Goal: Task Accomplishment & Management: Manage account settings

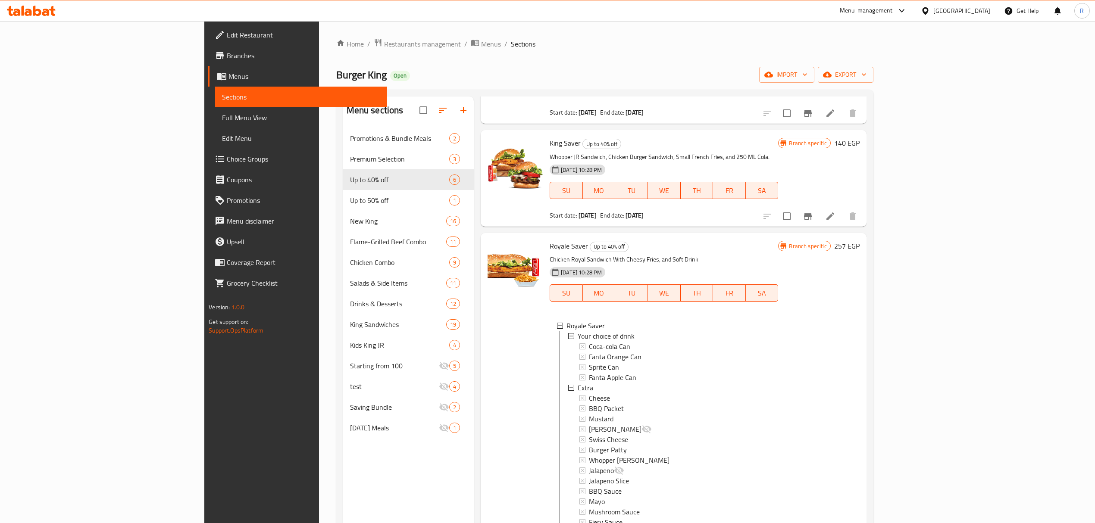
scroll to position [57, 0]
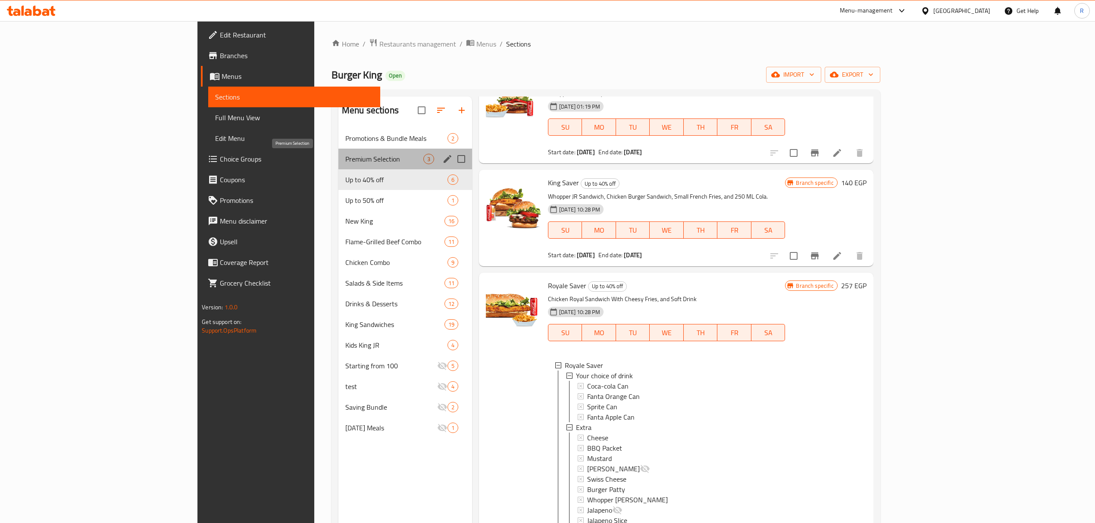
click at [345, 163] on span "Premium Selection" at bounding box center [384, 159] width 78 height 10
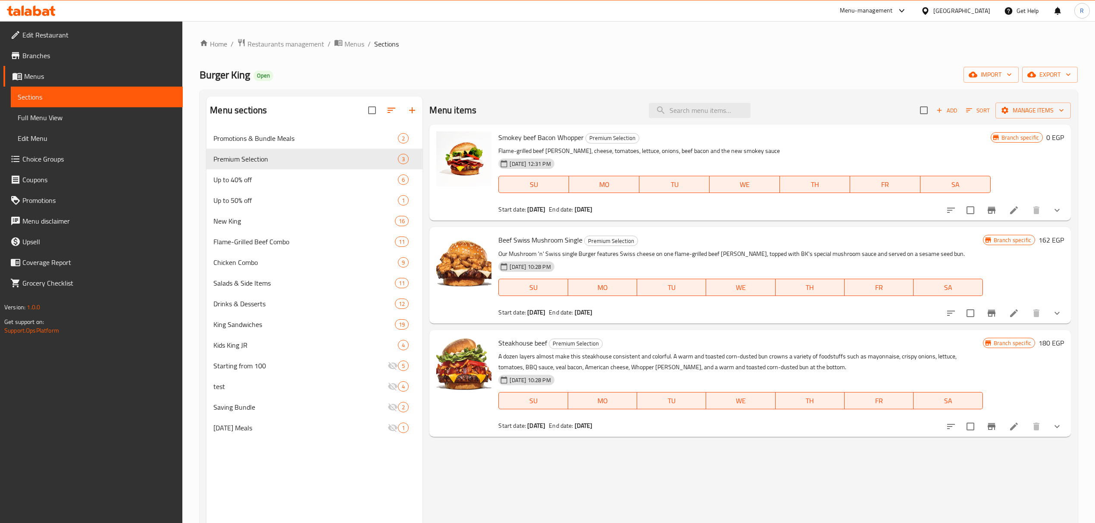
click at [1058, 213] on icon "show more" at bounding box center [1057, 210] width 10 height 10
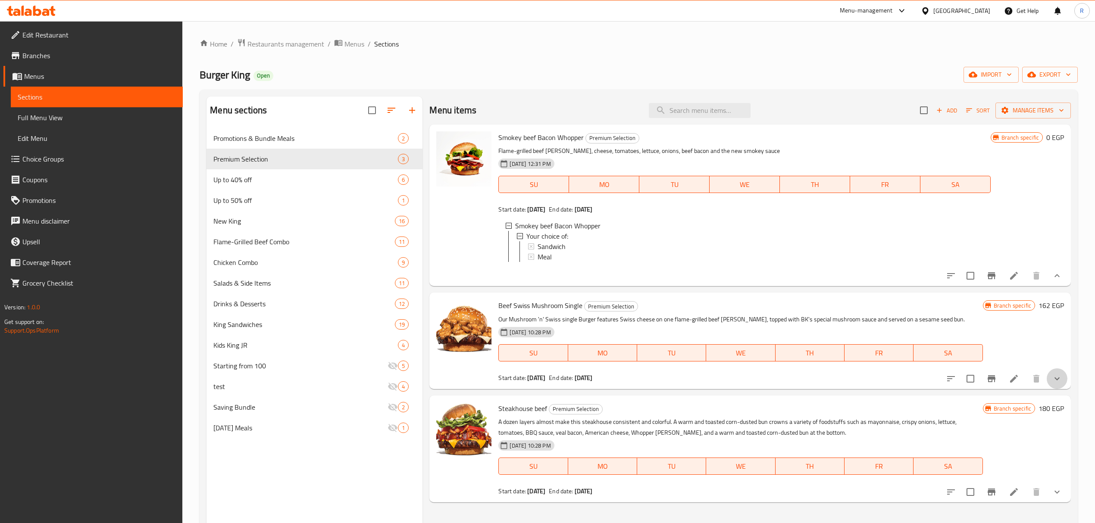
click at [1064, 387] on button "show more" at bounding box center [1057, 379] width 21 height 21
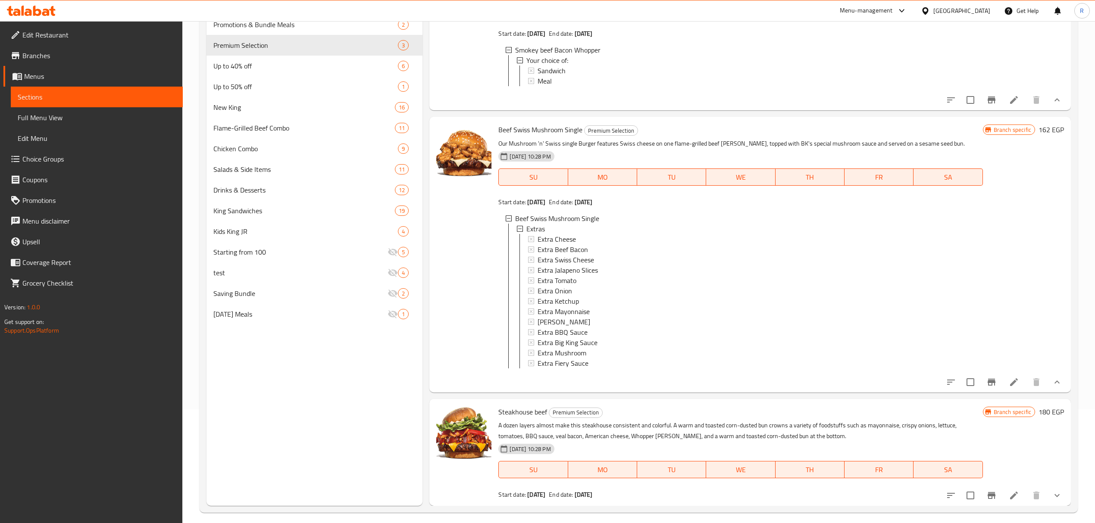
scroll to position [115, 0]
click at [1009, 383] on icon at bounding box center [1014, 381] width 10 height 10
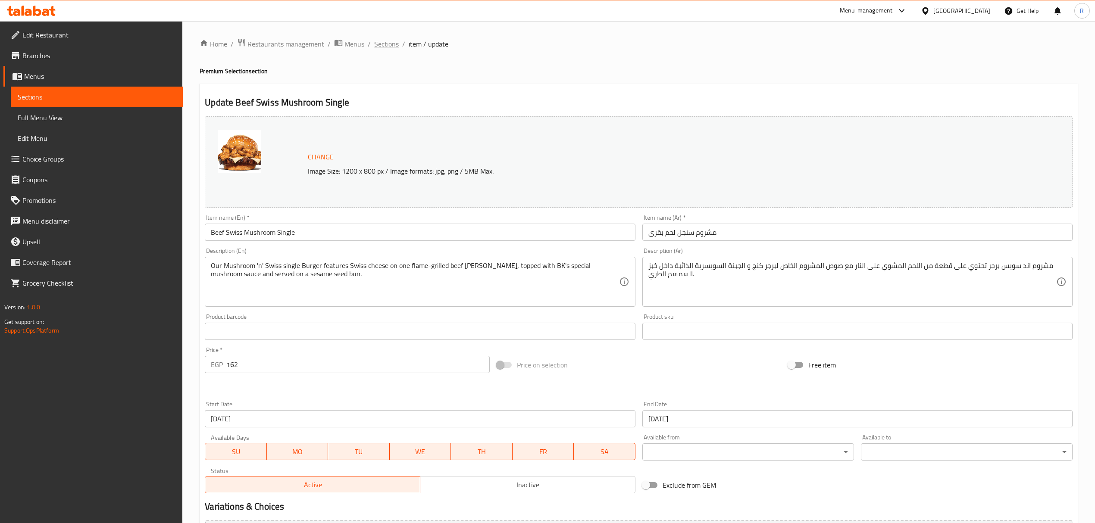
click at [388, 40] on span "Sections" at bounding box center [386, 44] width 25 height 10
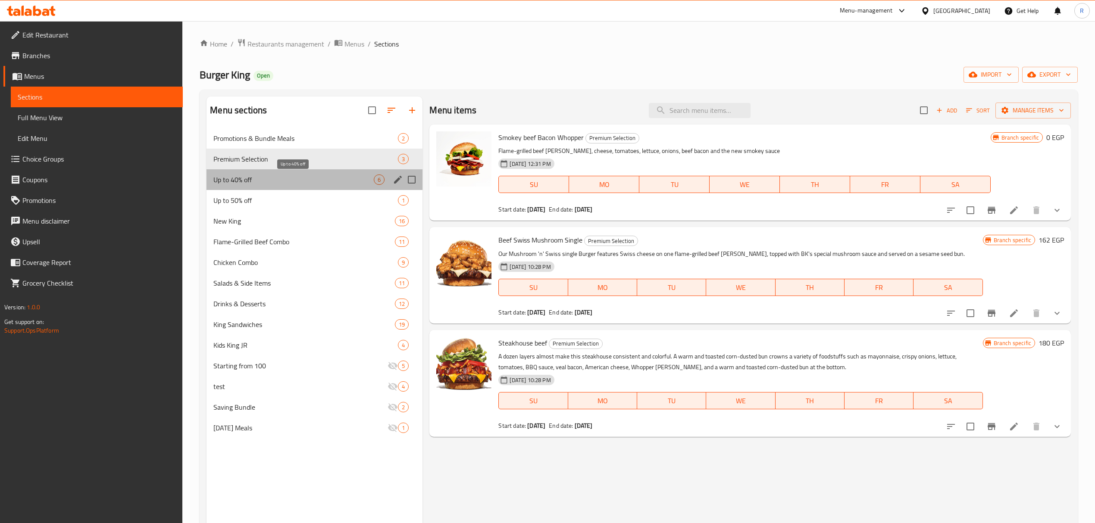
click at [256, 178] on span "Up to 40% off" at bounding box center [293, 180] width 160 height 10
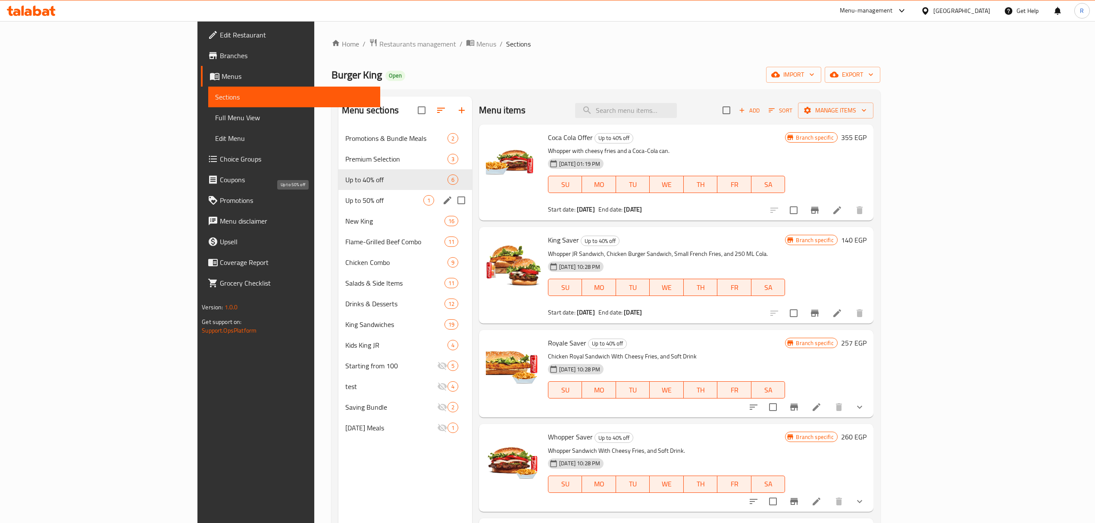
click at [345, 204] on span "Up to 50% off" at bounding box center [384, 200] width 78 height 10
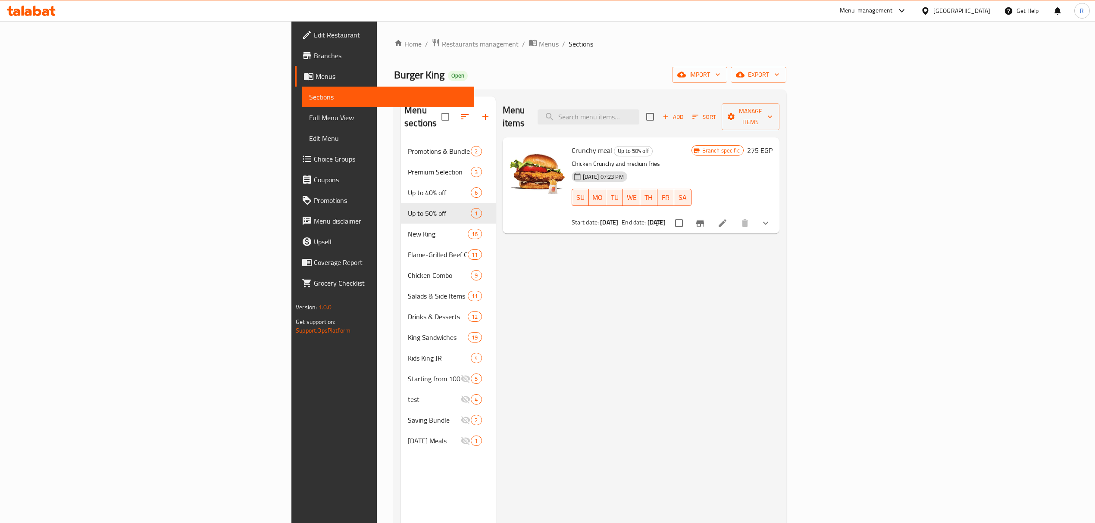
click at [728, 218] on icon at bounding box center [722, 223] width 10 height 10
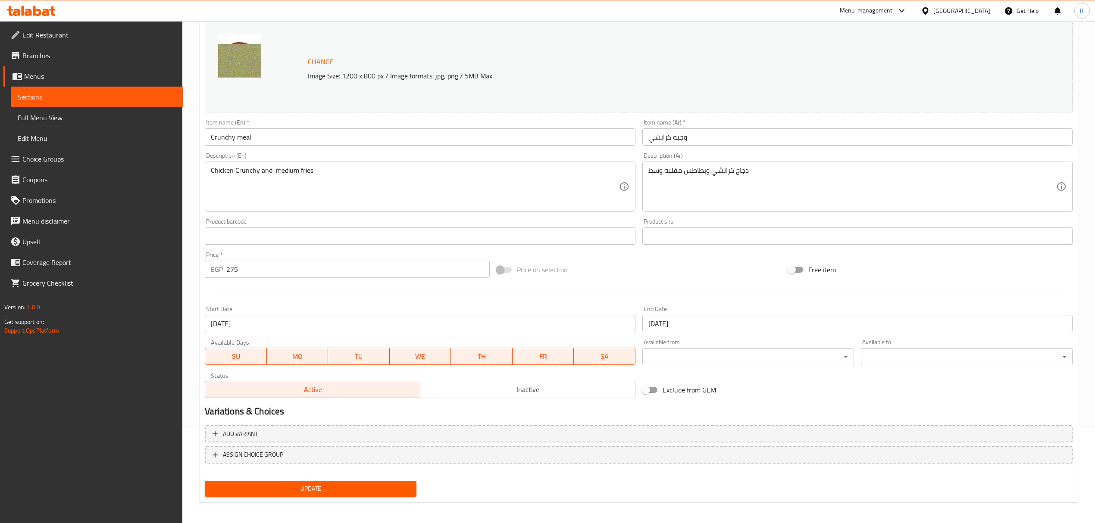
scroll to position [97, 0]
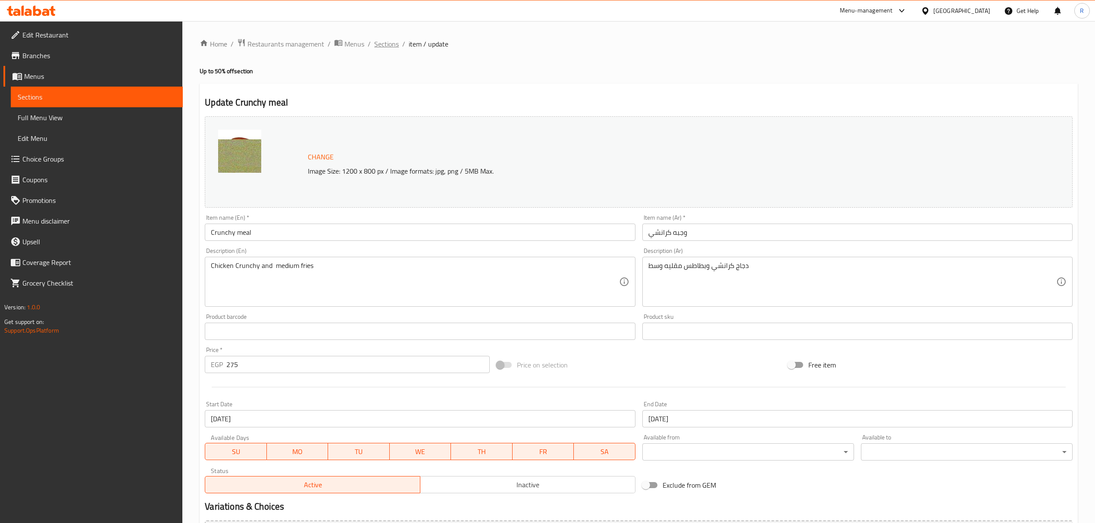
click at [385, 46] on span "Sections" at bounding box center [386, 44] width 25 height 10
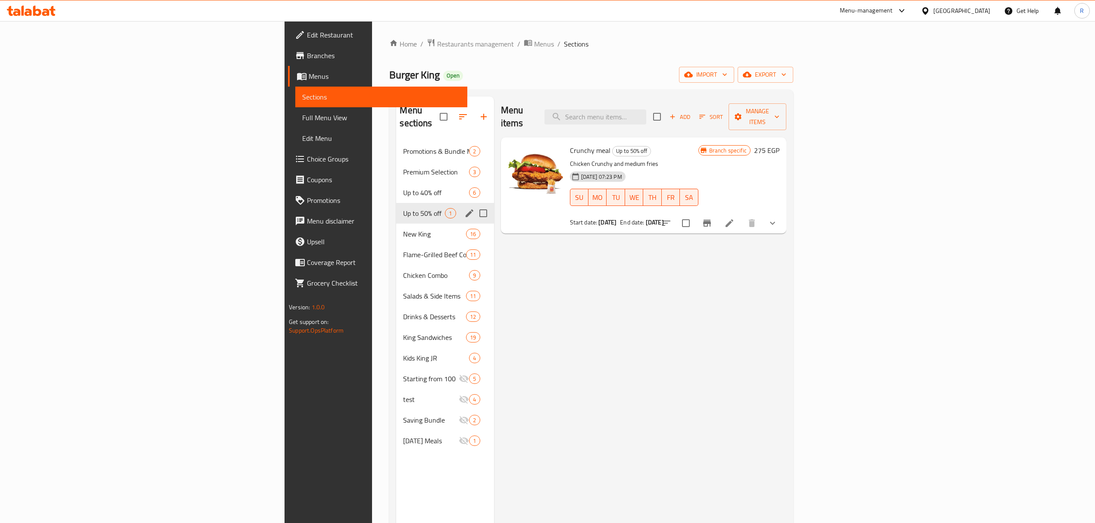
click at [403, 188] on span "Up to 40% off" at bounding box center [436, 193] width 66 height 10
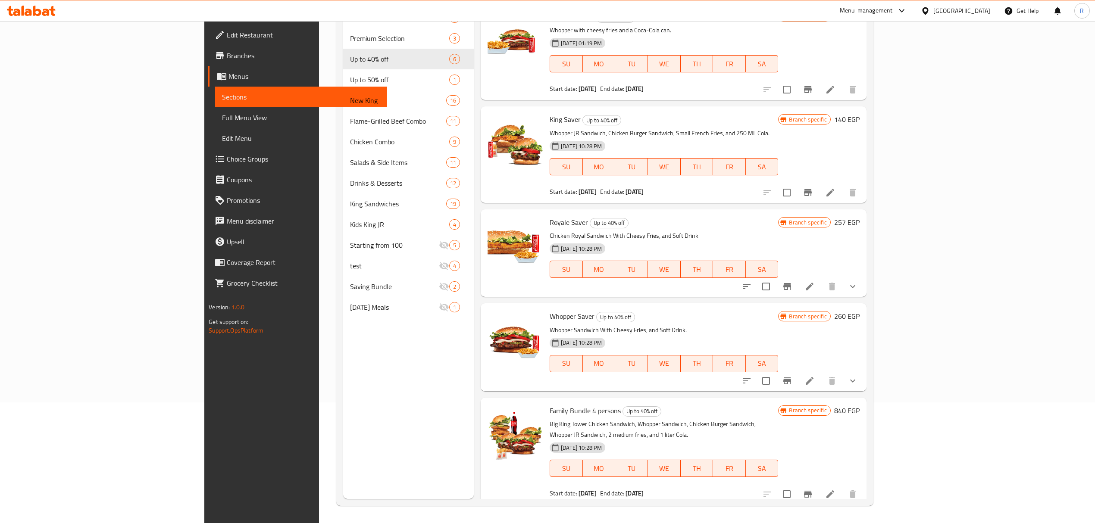
scroll to position [64, 0]
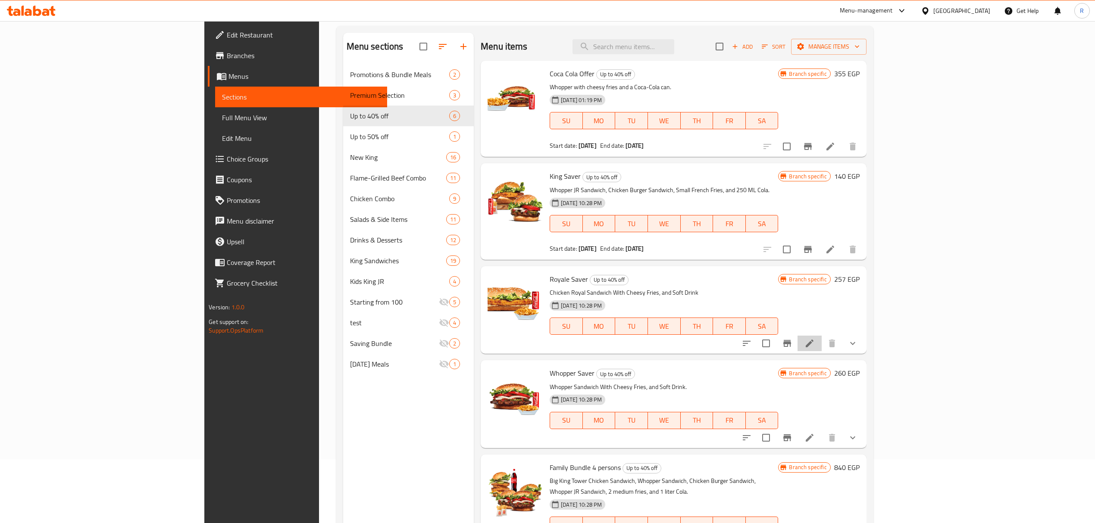
click at [815, 347] on icon at bounding box center [810, 343] width 10 height 10
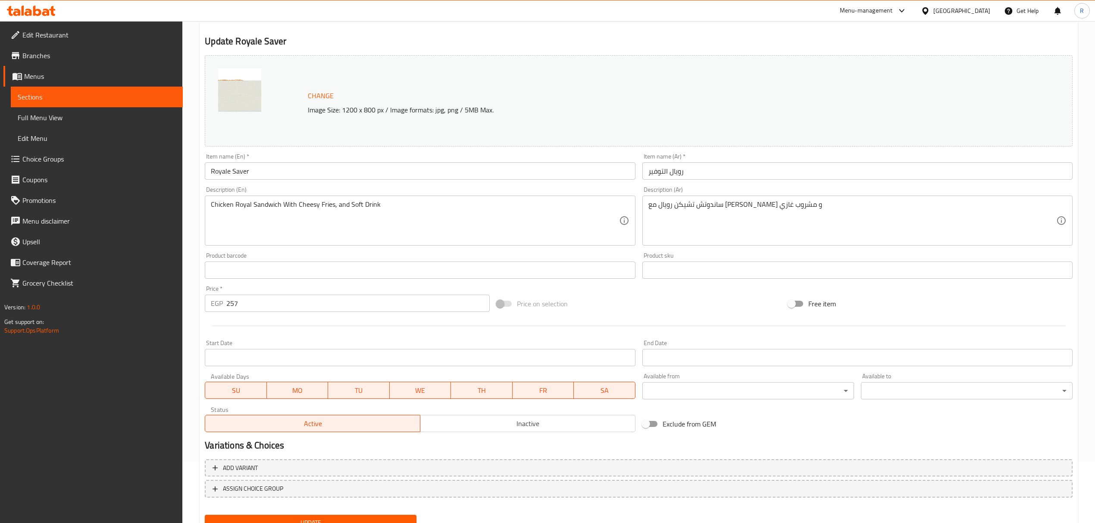
scroll to position [61, 0]
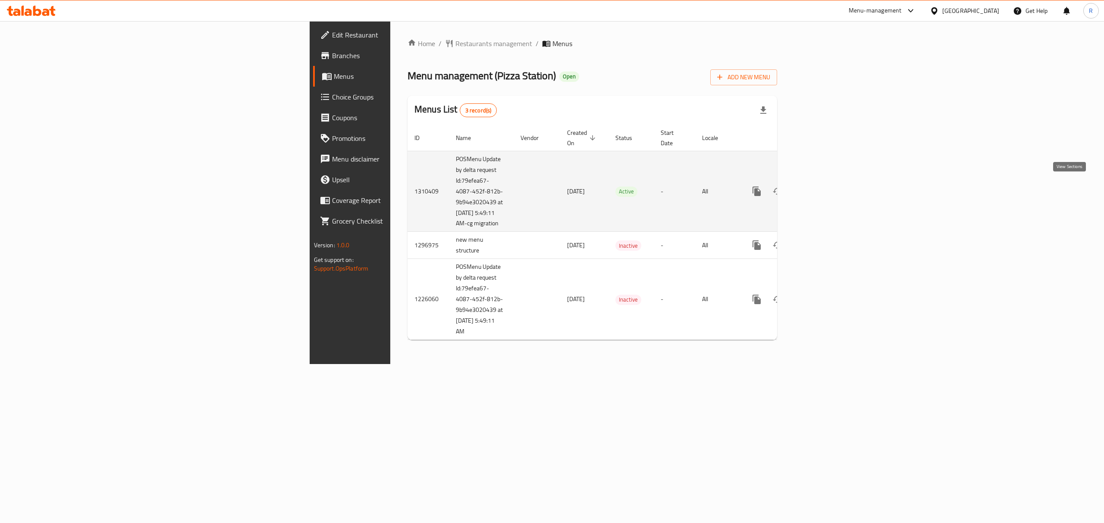
click at [824, 190] on icon "enhanced table" at bounding box center [819, 191] width 10 height 10
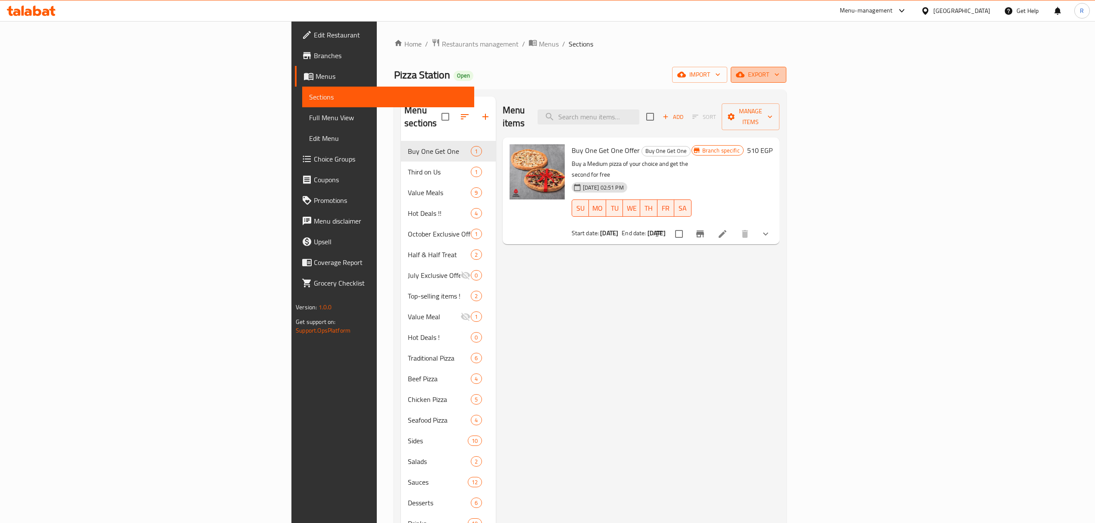
click at [780, 71] on span "export" at bounding box center [759, 74] width 42 height 11
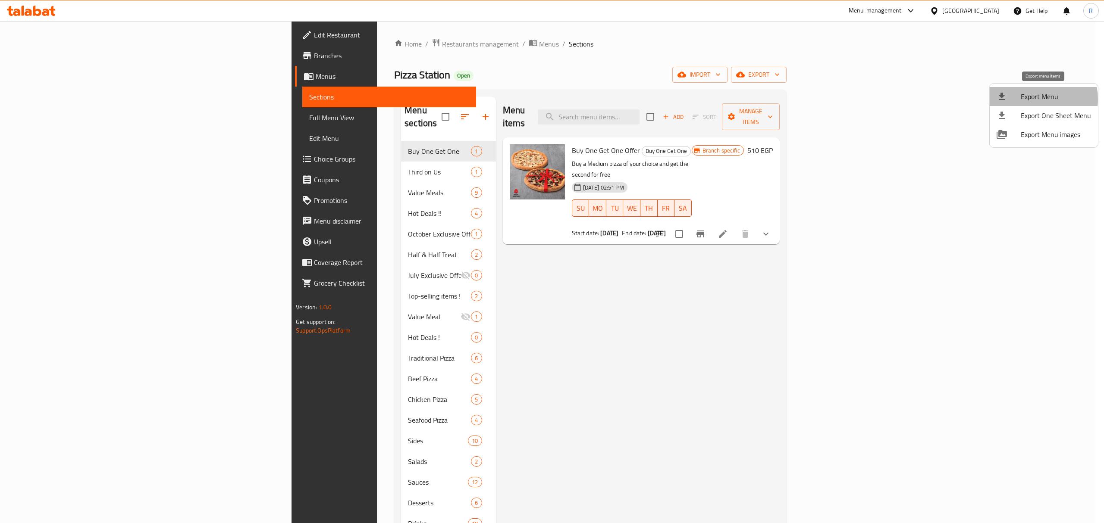
click at [1034, 99] on span "Export Menu" at bounding box center [1056, 96] width 70 height 10
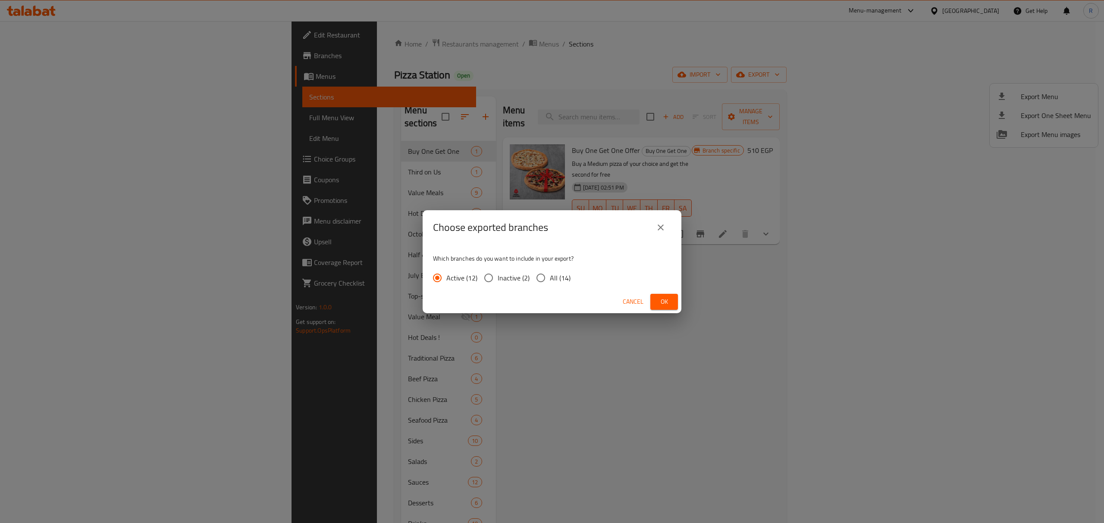
click at [562, 276] on span "All (14)" at bounding box center [560, 278] width 21 height 10
click at [550, 276] on input "All (14)" at bounding box center [541, 278] width 18 height 18
radio input "true"
drag, startPoint x: 670, startPoint y: 299, endPoint x: 611, endPoint y: 213, distance: 103.9
click at [670, 300] on span "Ok" at bounding box center [664, 302] width 14 height 11
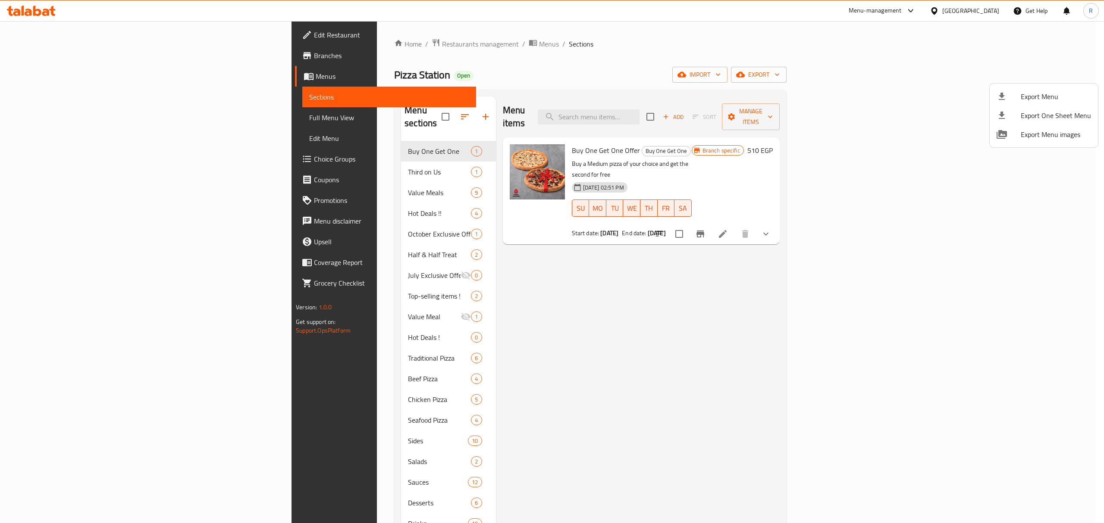
drag, startPoint x: 520, startPoint y: 60, endPoint x: 499, endPoint y: 0, distance: 63.5
click at [519, 61] on div at bounding box center [552, 261] width 1104 height 523
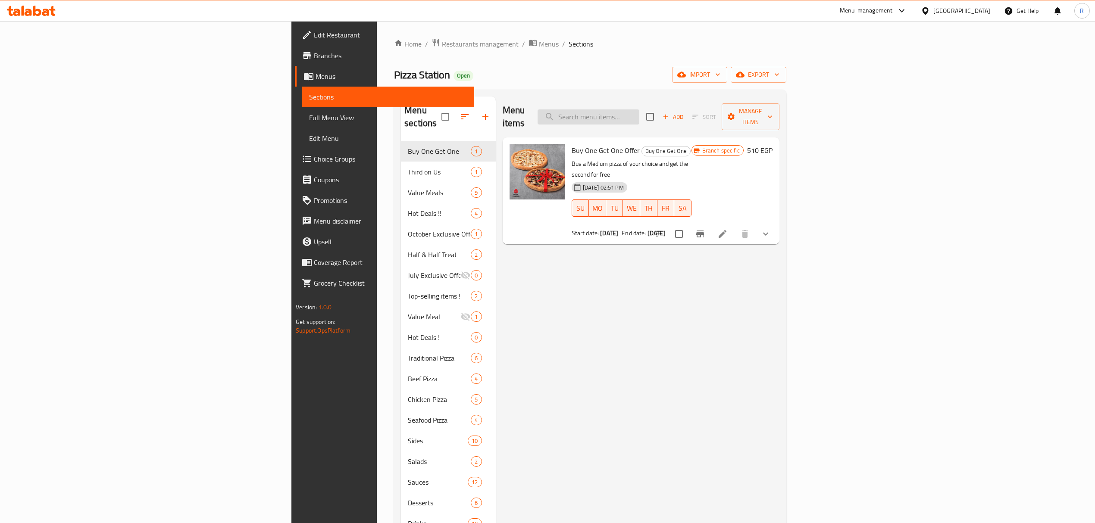
click at [639, 111] on input "search" at bounding box center [589, 117] width 102 height 15
paste input "ستيشن ميل ميديم"
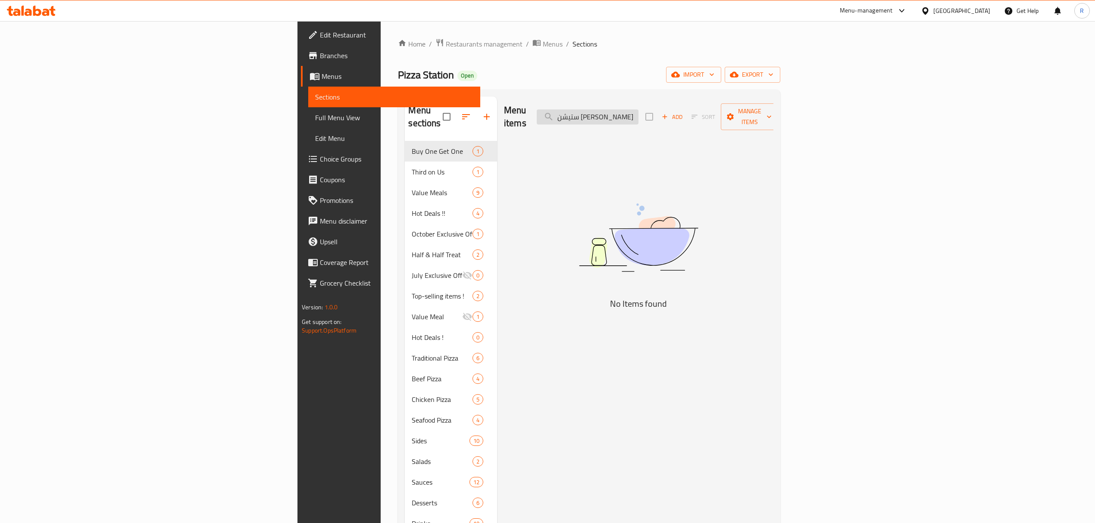
click at [639, 113] on input "ستيشن ميل ميديم" at bounding box center [588, 117] width 102 height 15
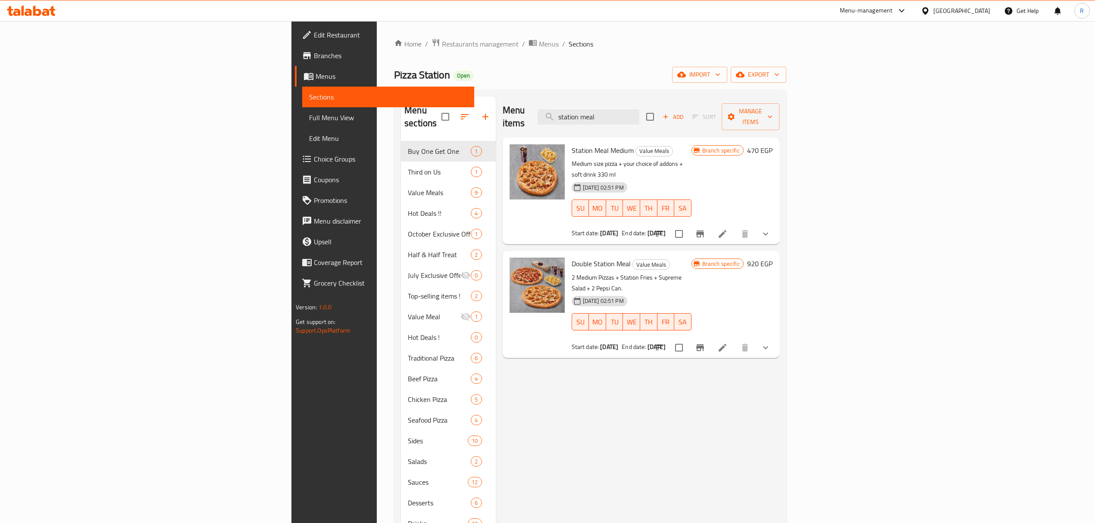
type input "station meal"
click at [705, 229] on icon "Branch-specific-item" at bounding box center [700, 234] width 10 height 10
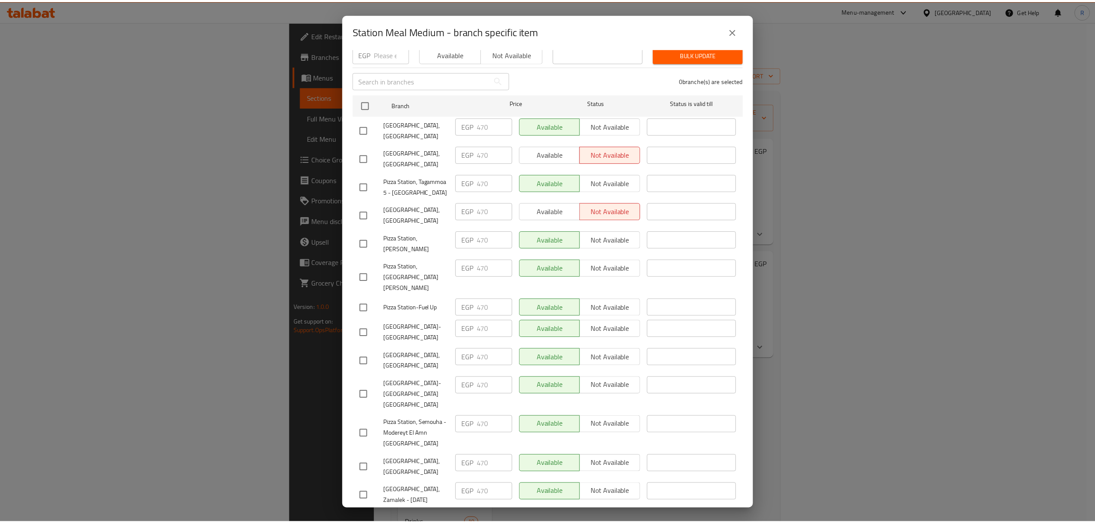
scroll to position [123, 0]
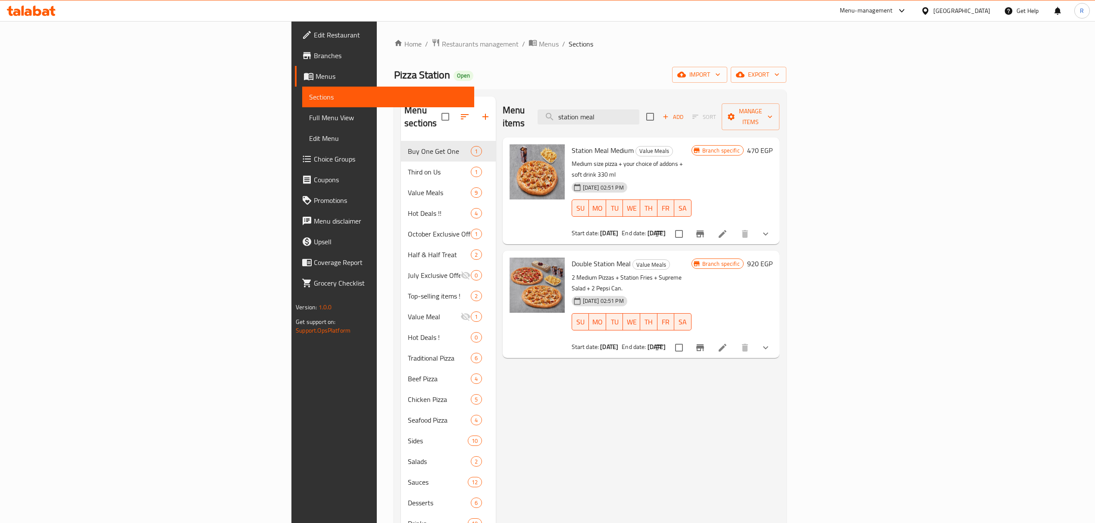
click at [572, 144] on span "Station Meal Medium" at bounding box center [603, 150] width 62 height 13
drag, startPoint x: 506, startPoint y: 137, endPoint x: 542, endPoint y: 137, distance: 36.2
click at [572, 144] on span "Station Meal Medium" at bounding box center [603, 150] width 62 height 13
copy span "Station Meal Medium"
click at [639, 110] on input "station meal" at bounding box center [589, 117] width 102 height 15
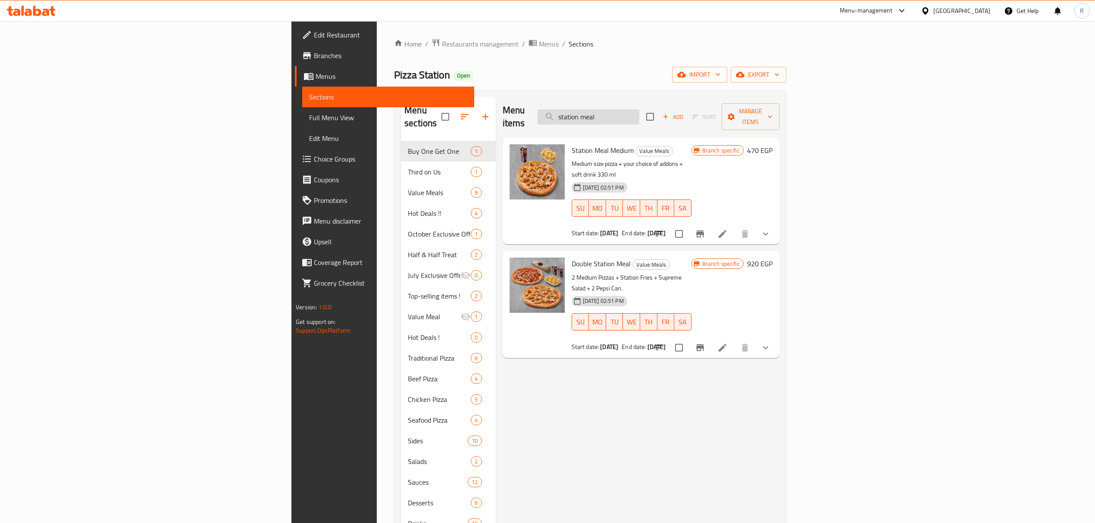
click at [639, 110] on input "station meal" at bounding box center [589, 117] width 102 height 15
click at [572, 144] on span "Station Meal Medium" at bounding box center [603, 150] width 62 height 13
drag, startPoint x: 507, startPoint y: 133, endPoint x: 542, endPoint y: 142, distance: 36.2
click at [572, 144] on span "Station Meal Medium" at bounding box center [603, 150] width 62 height 13
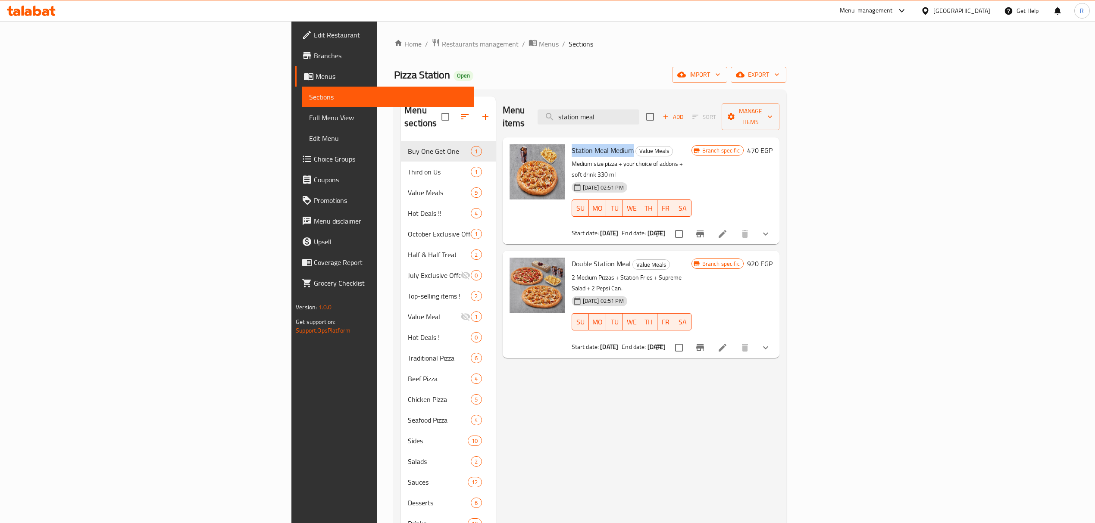
copy span "Station Meal Medium"
click at [639, 118] on input "station meal" at bounding box center [589, 117] width 102 height 15
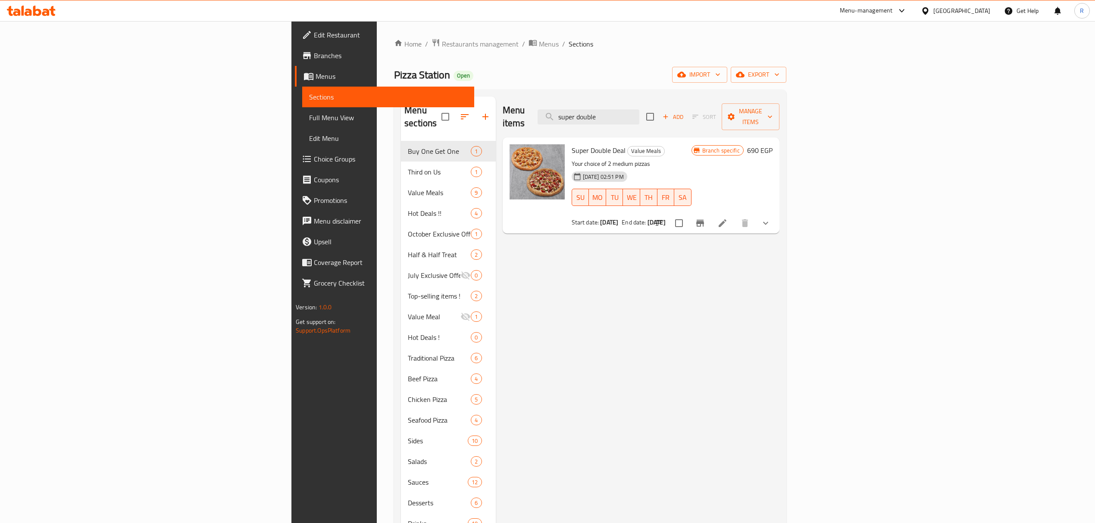
click at [572, 144] on span "Super Double Deal" at bounding box center [599, 150] width 54 height 13
drag, startPoint x: 502, startPoint y: 140, endPoint x: 540, endPoint y: 140, distance: 37.9
click at [572, 144] on span "Super Double Deal" at bounding box center [599, 150] width 54 height 13
copy span "Super Double Deal"
click at [639, 114] on input "super double" at bounding box center [589, 117] width 102 height 15
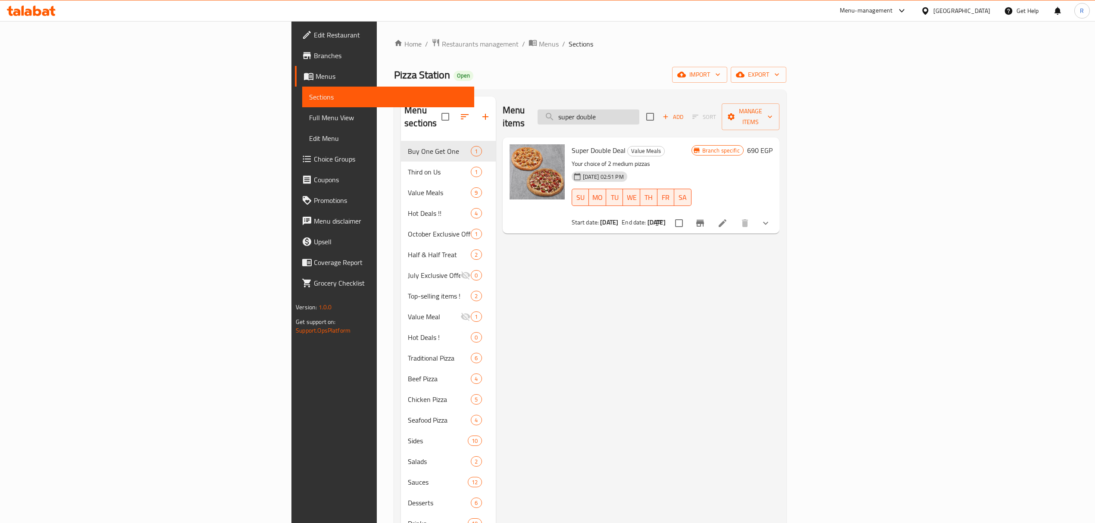
click at [639, 114] on input "super double" at bounding box center [589, 117] width 102 height 15
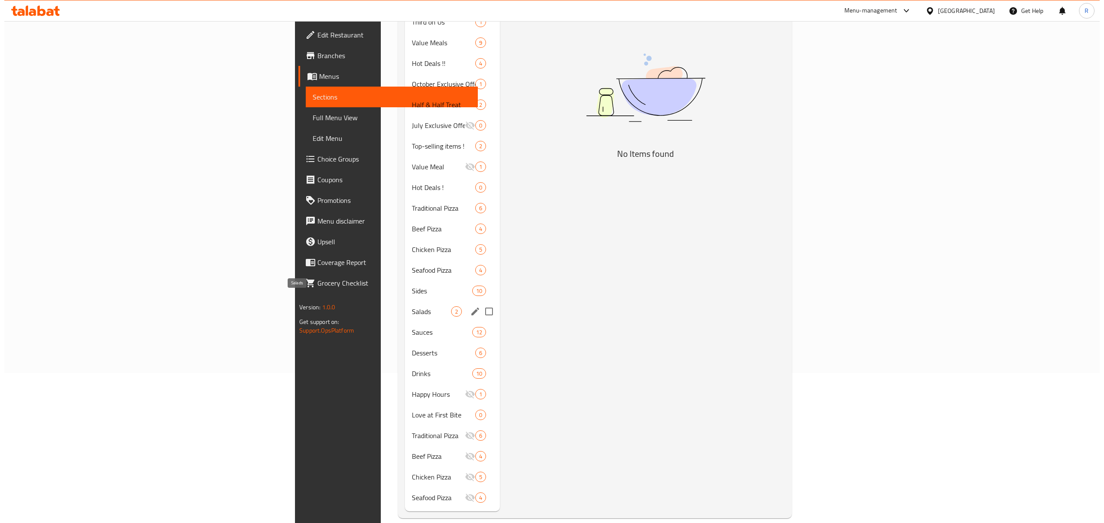
scroll to position [0, 0]
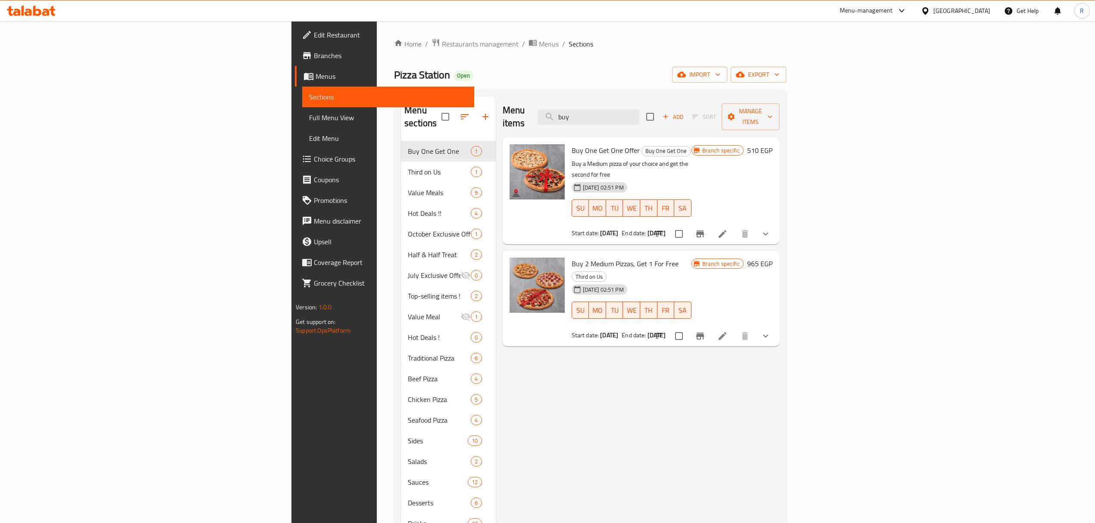
type input "buy"
click at [572, 144] on span "Buy One Get One Offer" at bounding box center [606, 150] width 68 height 13
drag, startPoint x: 507, startPoint y: 137, endPoint x: 550, endPoint y: 142, distance: 43.4
click at [572, 144] on span "Buy One Get One Offer" at bounding box center [606, 150] width 68 height 13
copy span "Buy One Get One Offer"
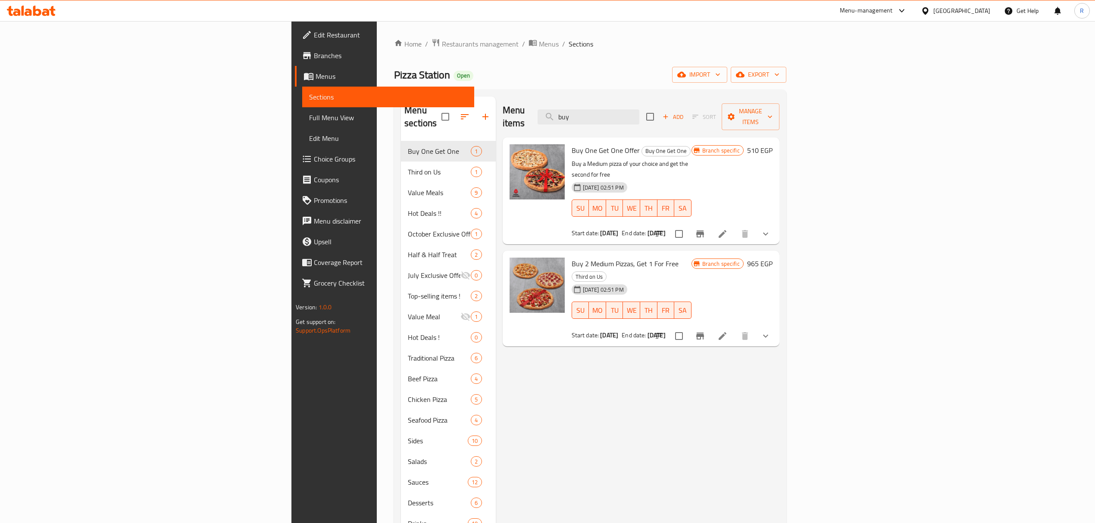
click at [780, 222] on div "Menu items buy Add Sort Manage items Buy One Get One Offer Buy One Get One Buy …" at bounding box center [638, 379] width 284 height 565
click at [705, 229] on icon "Branch-specific-item" at bounding box center [700, 234] width 10 height 10
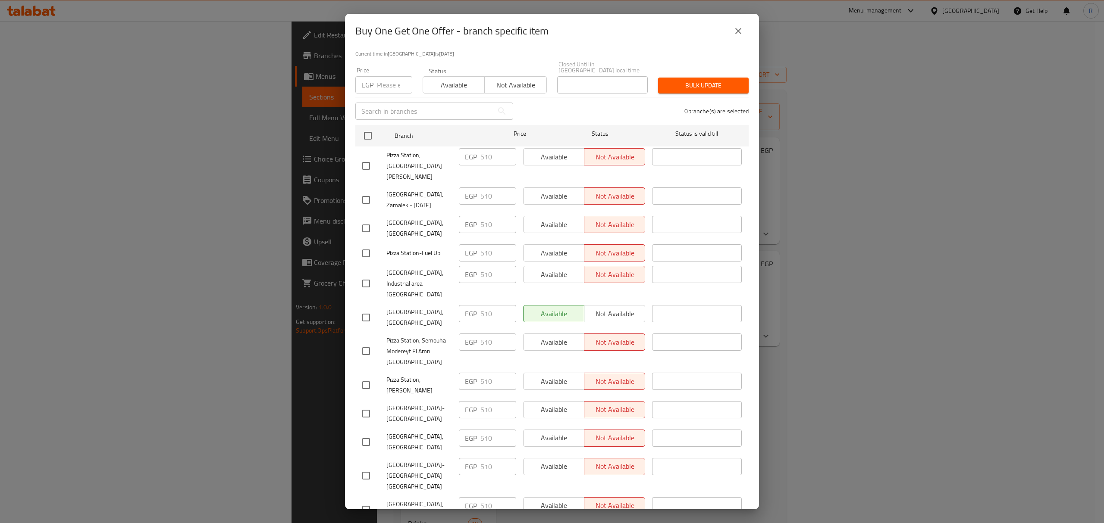
scroll to position [123, 0]
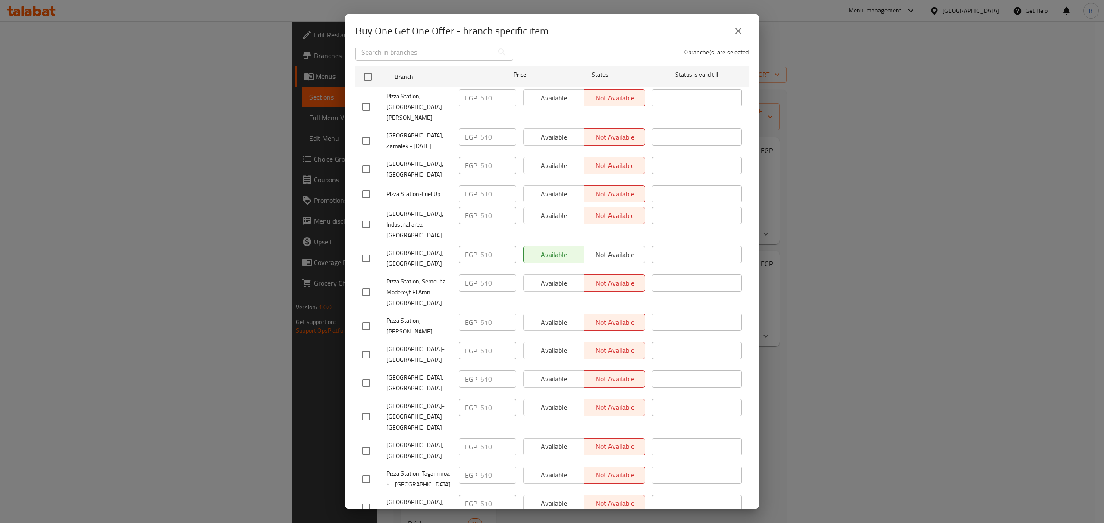
click at [395, 248] on span "Pizza Station,El Rehab City" at bounding box center [419, 259] width 66 height 22
click at [396, 248] on span "Pizza Station,El Rehab City" at bounding box center [419, 259] width 66 height 22
copy span "Pizza Station,El Rehab City"
click at [826, 316] on div "Buy One Get One Offer - branch specific item Buy One Get One Offer Buy a Medium…" at bounding box center [552, 261] width 1104 height 523
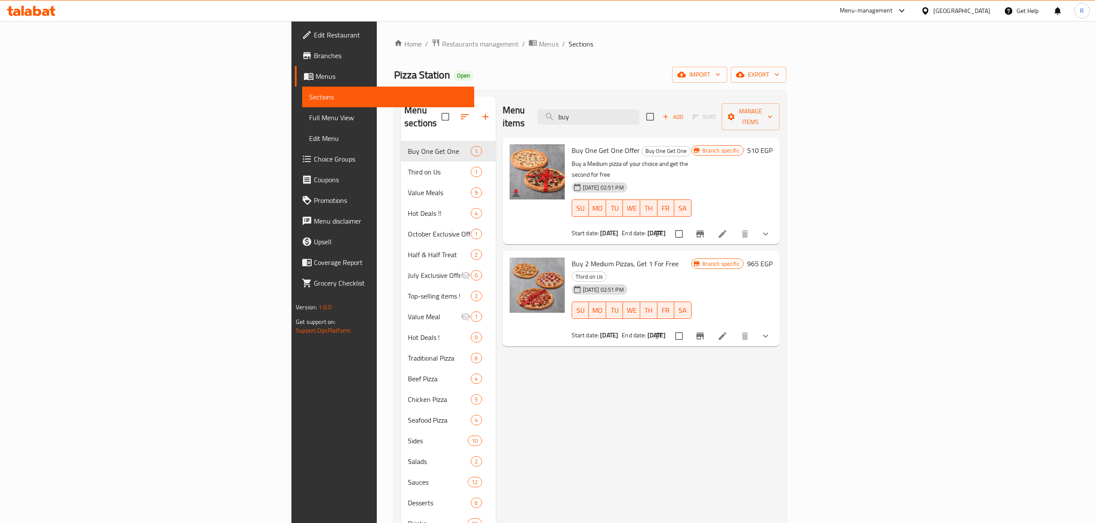
click at [572, 144] on span "Buy One Get One Offer" at bounding box center [606, 150] width 68 height 13
drag, startPoint x: 504, startPoint y: 141, endPoint x: 553, endPoint y: 137, distance: 49.0
click at [572, 144] on span "Buy One Get One Offer" at bounding box center [606, 150] width 68 height 13
copy span "Buy One Get One Offer"
click at [572, 257] on span "Buy 2 Medium Pizzas, Get 1 For Free" at bounding box center [625, 263] width 107 height 13
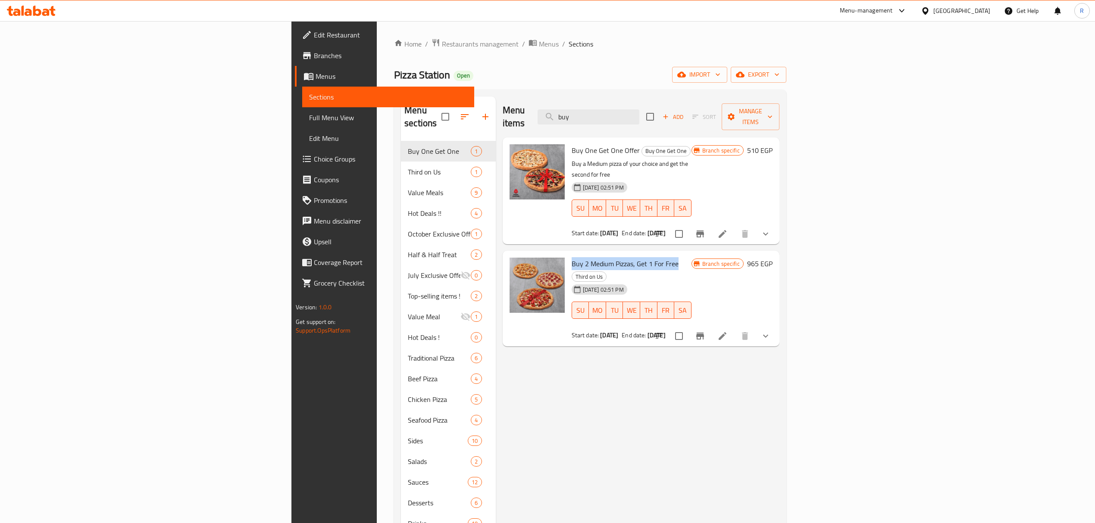
drag, startPoint x: 502, startPoint y: 243, endPoint x: 595, endPoint y: 241, distance: 93.6
click at [595, 257] on span "Buy 2 Medium Pizzas, Get 1 For Free" at bounding box center [625, 263] width 107 height 13
copy span "Buy 2 Medium Pizzas, Get 1 For Free"
click at [639, 114] on input "buy" at bounding box center [589, 117] width 102 height 15
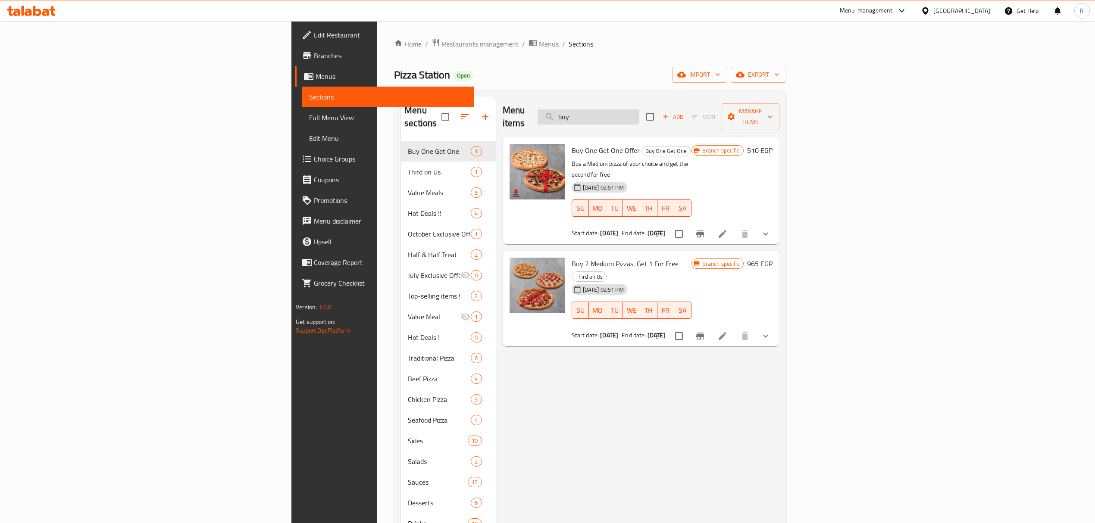
click at [639, 114] on input "buy" at bounding box center [589, 117] width 102 height 15
paste input "Station Meal Medium"
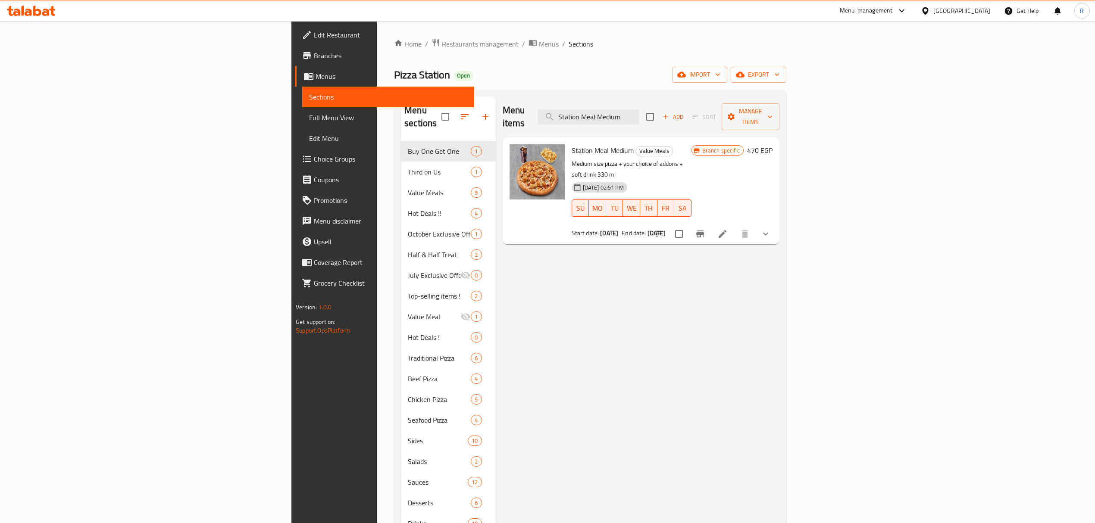
type input "Station Meal Medium"
click at [704, 231] on icon "Branch-specific-item" at bounding box center [700, 234] width 8 height 7
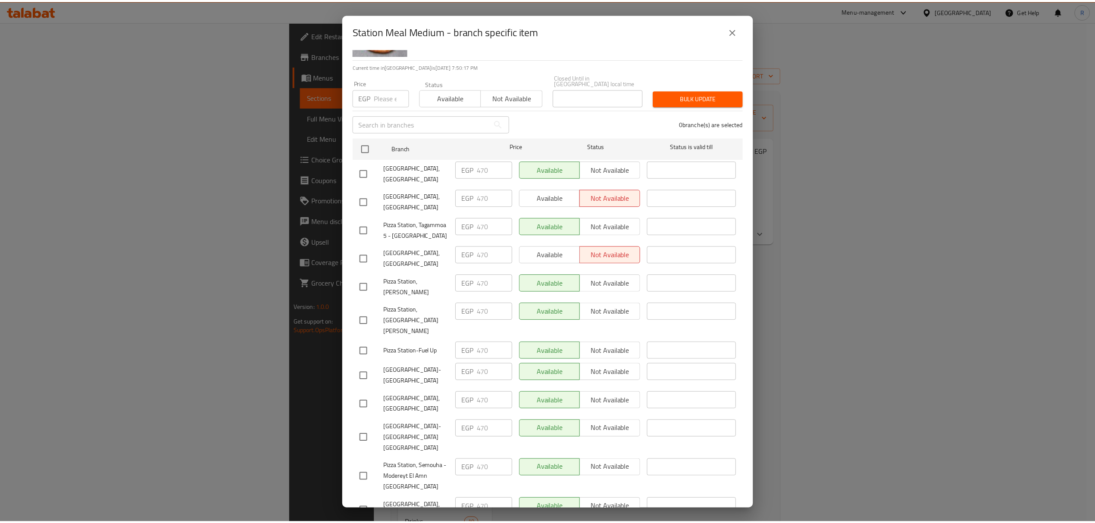
scroll to position [0, 0]
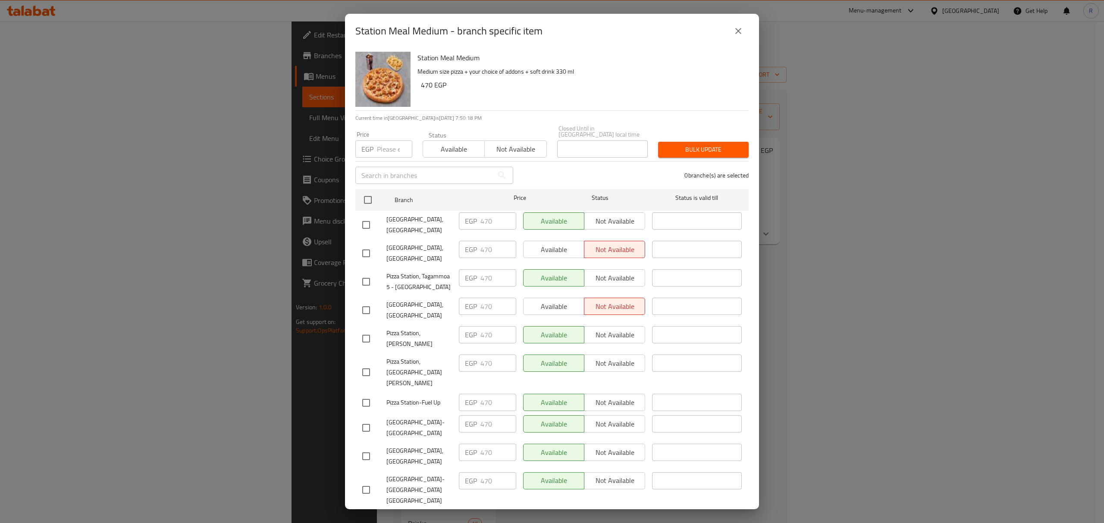
click at [744, 35] on button "close" at bounding box center [738, 31] width 21 height 21
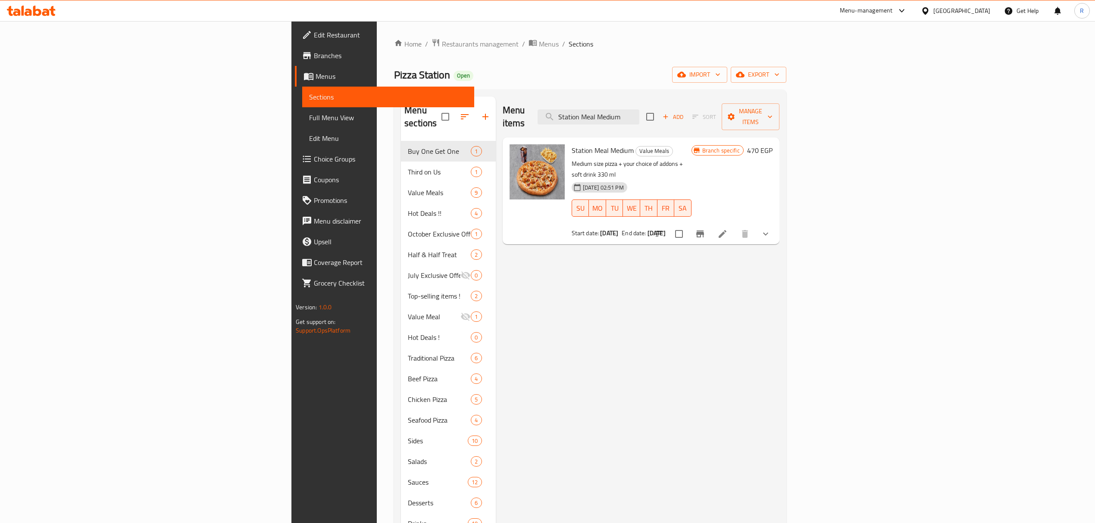
click at [731, 58] on div "Home / Restaurants management / Menus / Sections Pizza Station Open import expo…" at bounding box center [590, 353] width 392 height 630
click at [771, 229] on icon "show more" at bounding box center [766, 234] width 10 height 10
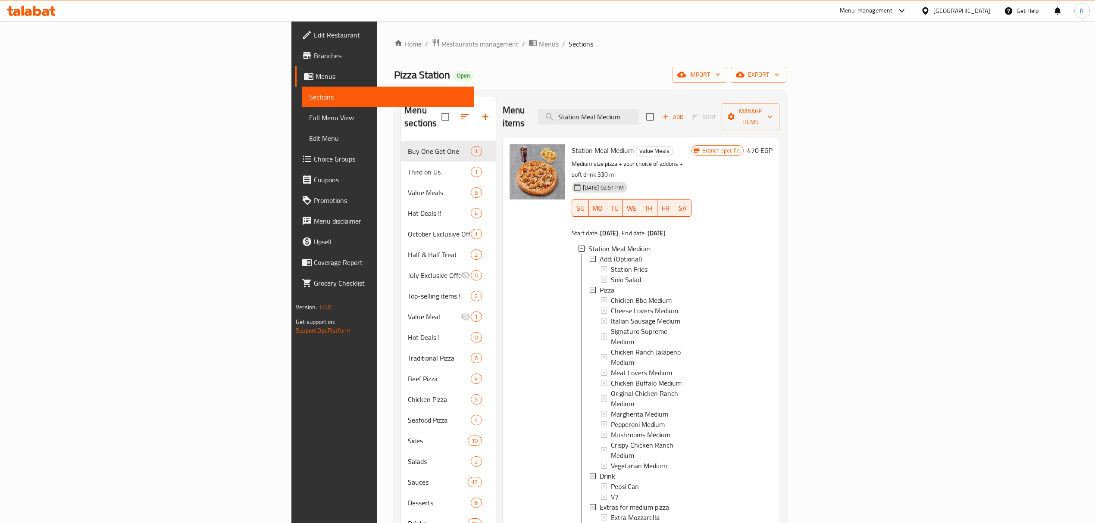
click at [536, 102] on div "Menu items Station Meal Medium Add Sort Manage items" at bounding box center [641, 117] width 277 height 41
click at [630, 47] on ol "Home / Restaurants management / Menus / Sections" at bounding box center [590, 43] width 392 height 11
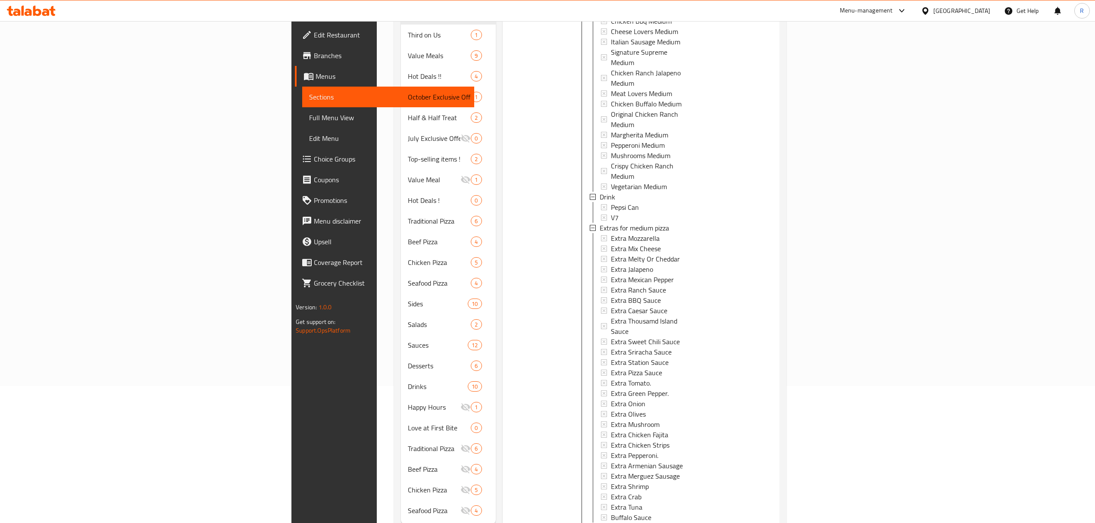
scroll to position [150, 0]
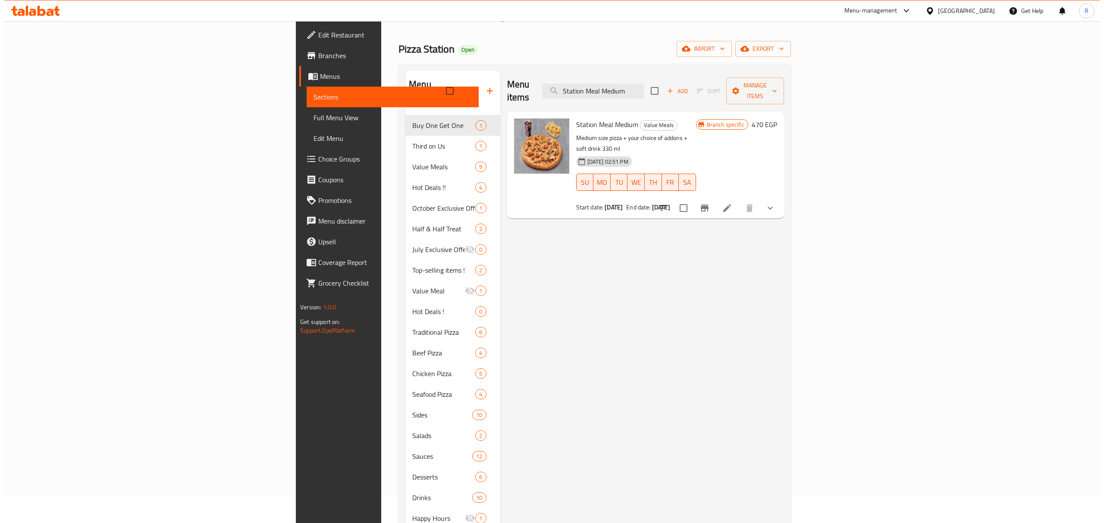
scroll to position [0, 0]
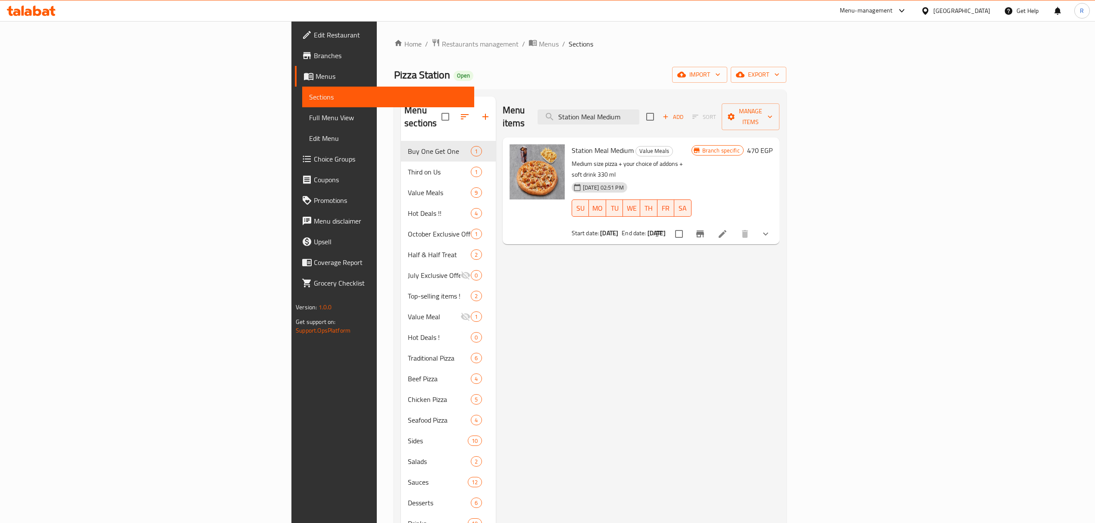
click at [705, 229] on icon "Branch-specific-item" at bounding box center [700, 234] width 10 height 10
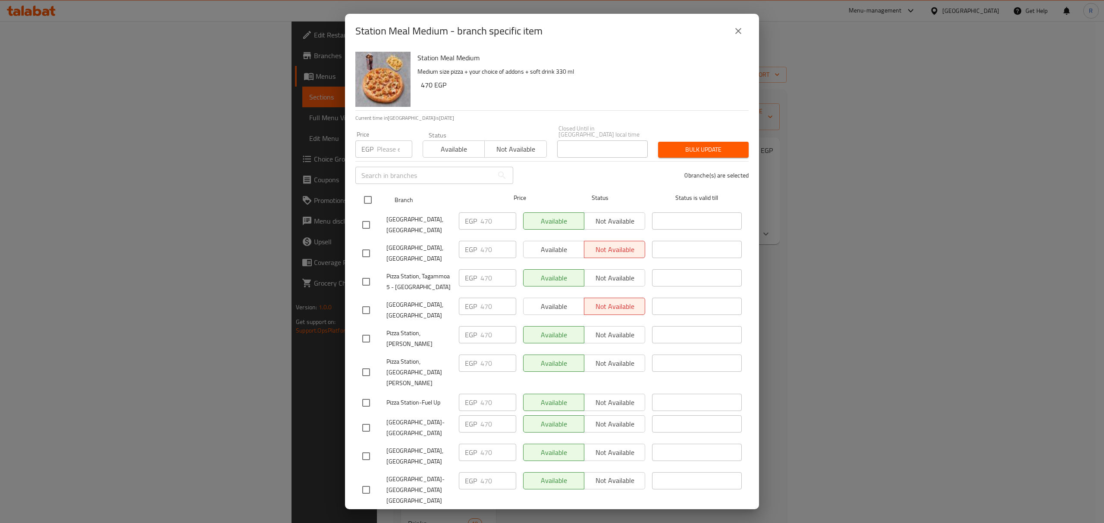
click at [364, 197] on input "checkbox" at bounding box center [368, 200] width 18 height 18
checkbox input "true"
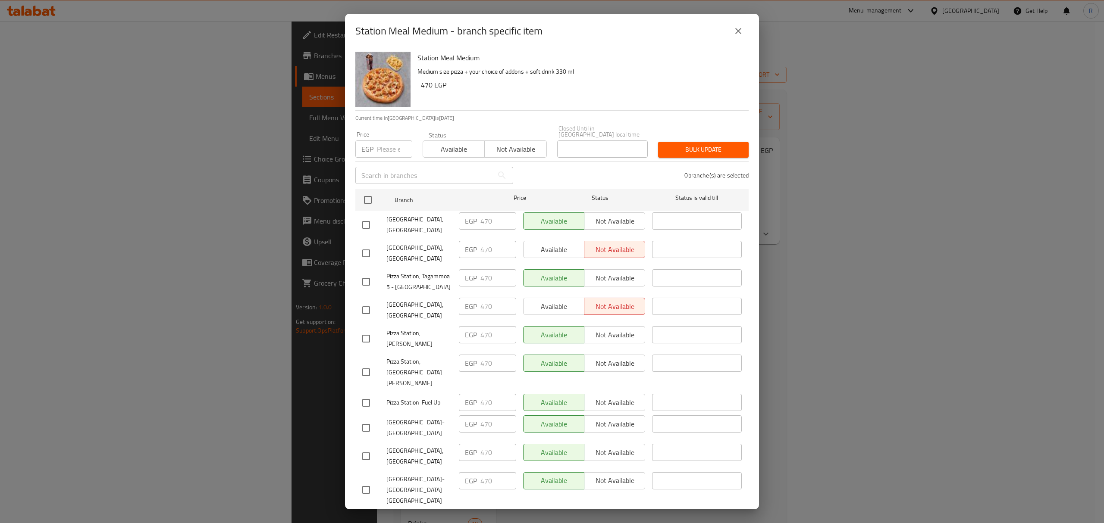
checkbox input "true"
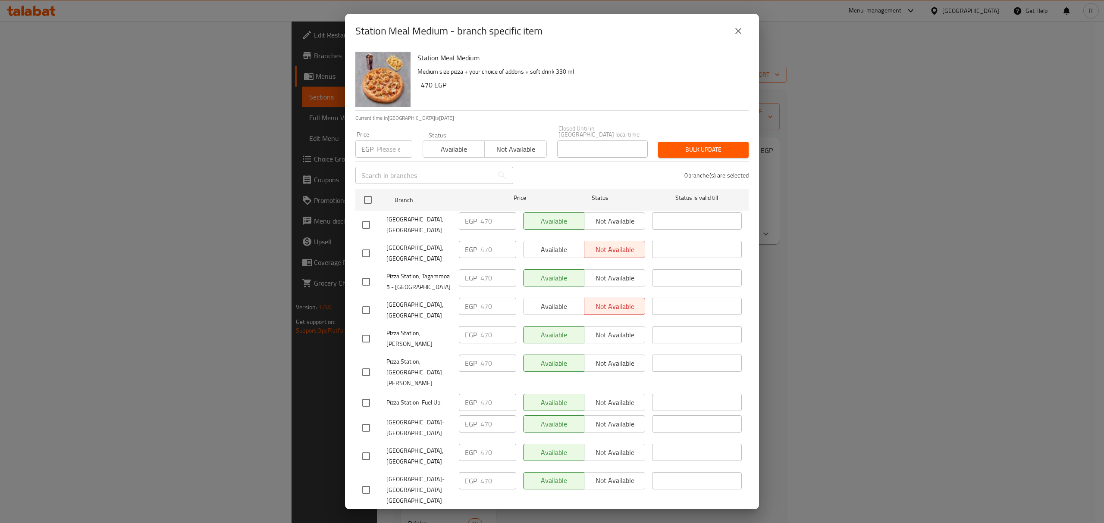
checkbox input "true"
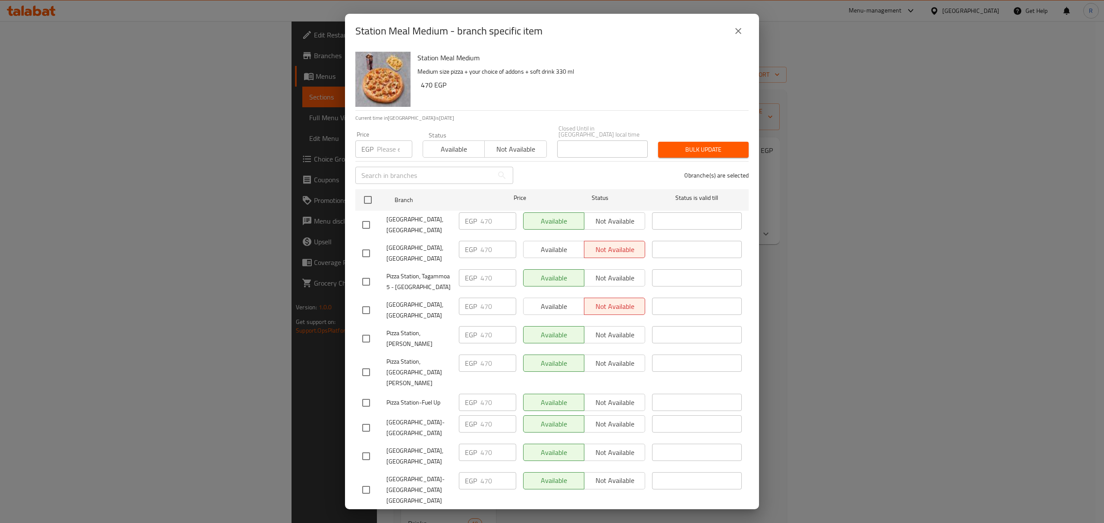
checkbox input "true"
click at [378, 141] on input "number" at bounding box center [394, 149] width 35 height 17
paste input "525"
type input "525"
click at [366, 250] on input "checkbox" at bounding box center [366, 253] width 18 height 18
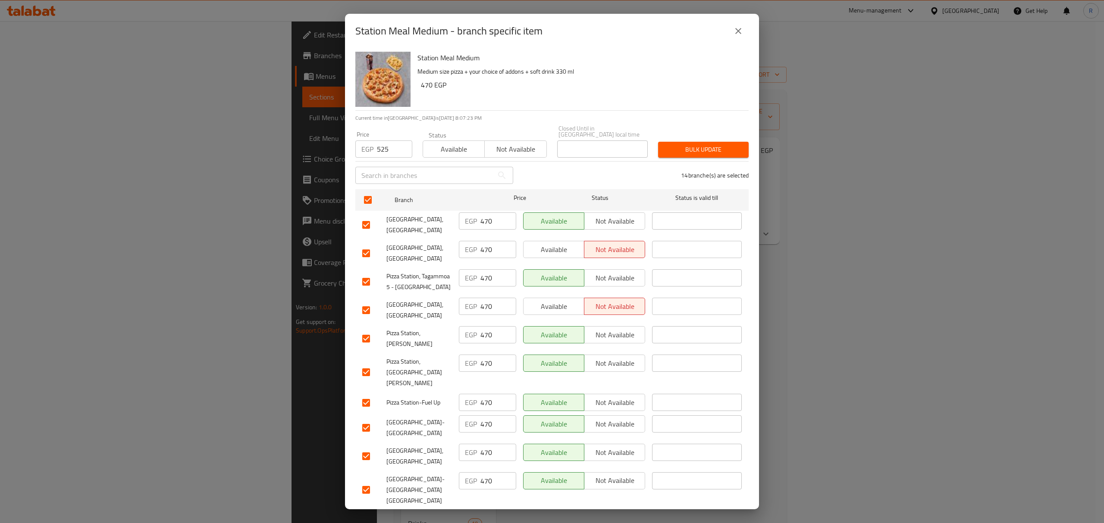
checkbox input "false"
click at [374, 312] on input "checkbox" at bounding box center [366, 310] width 18 height 18
checkbox input "false"
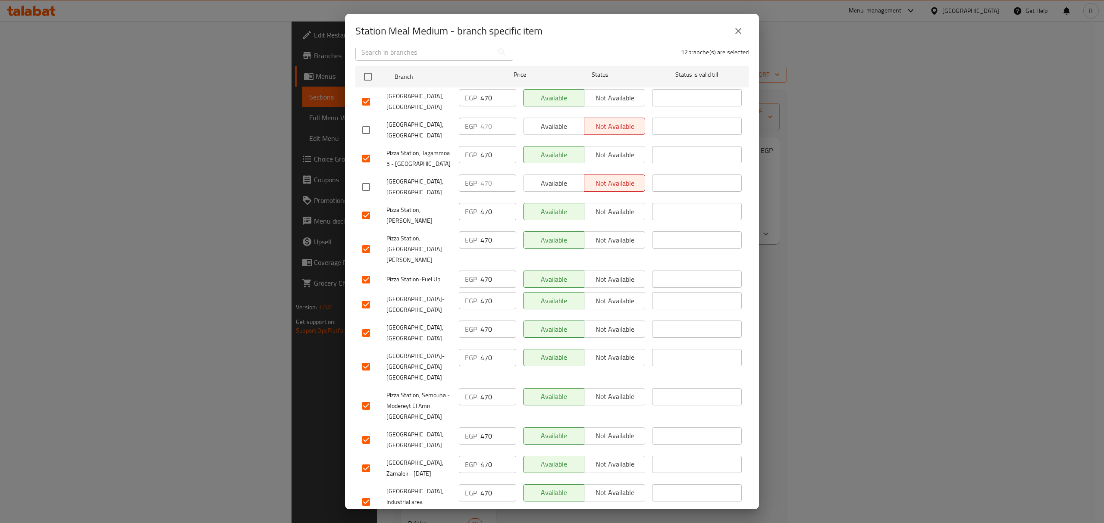
click at [364, 493] on input "checkbox" at bounding box center [366, 502] width 18 height 18
checkbox input "false"
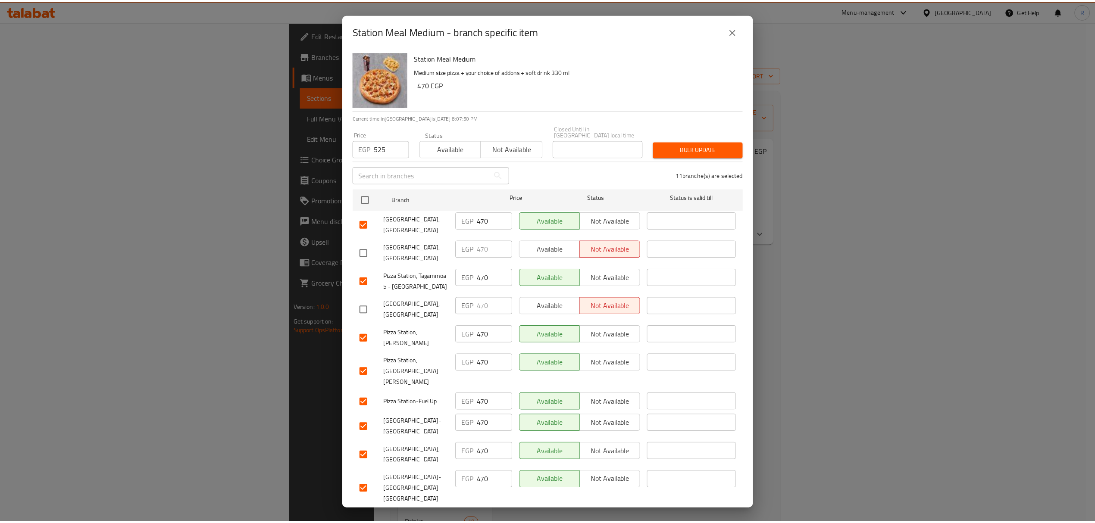
scroll to position [0, 0]
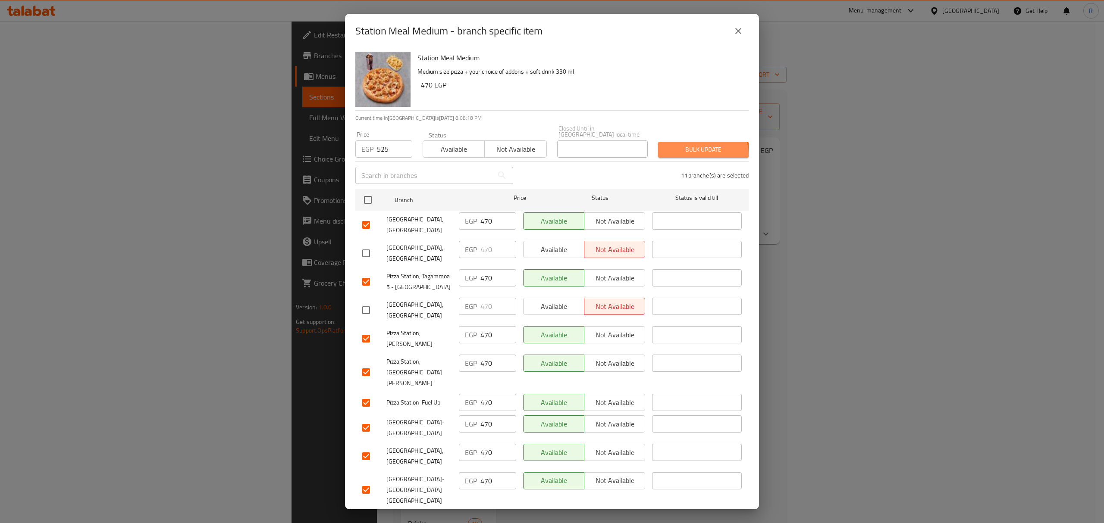
click at [695, 148] on span "Bulk update" at bounding box center [703, 149] width 77 height 11
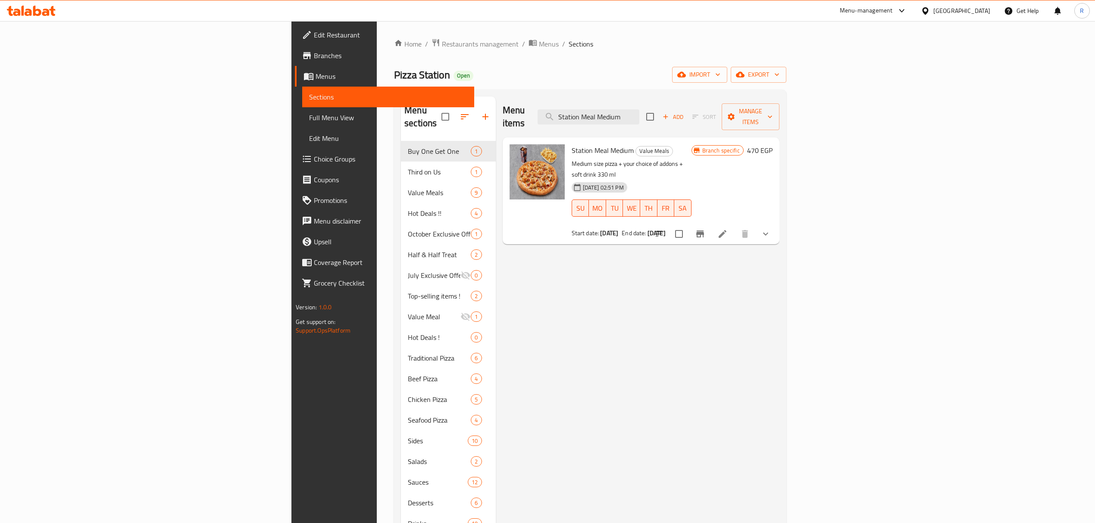
click at [498, 304] on div "Menu items Station Meal Medium Add Sort Manage items Station Meal Medium Value …" at bounding box center [638, 379] width 284 height 565
click at [785, 75] on div "Pizza Station Open import export" at bounding box center [590, 75] width 392 height 16
click at [705, 229] on icon "Branch-specific-item" at bounding box center [700, 234] width 10 height 10
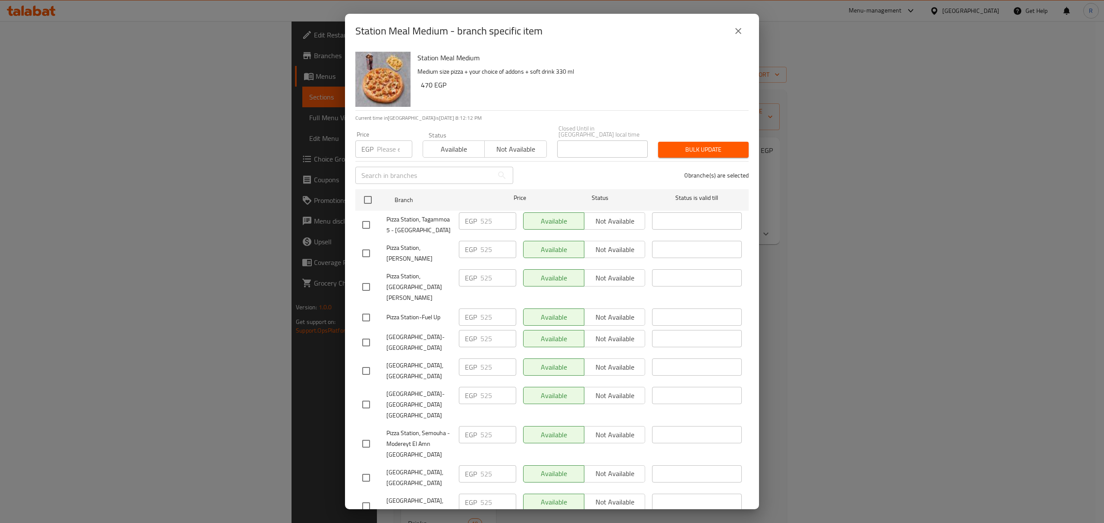
click at [742, 33] on icon "close" at bounding box center [738, 31] width 10 height 10
